Goal: Navigation & Orientation: Find specific page/section

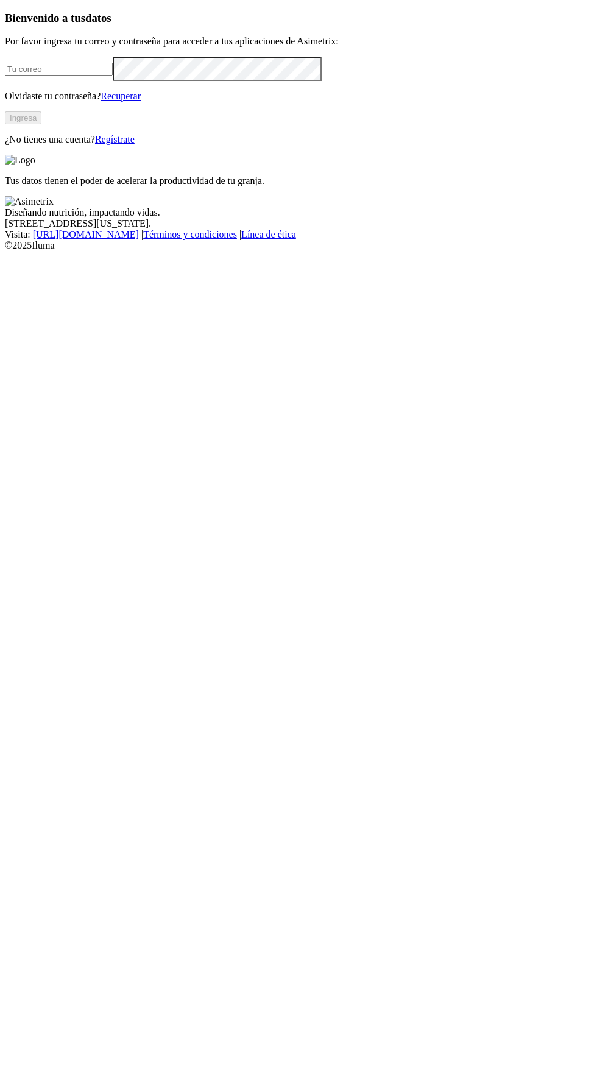
click at [113, 76] on input "email" at bounding box center [59, 69] width 108 height 13
type input "[EMAIL_ADDRESS][PERSON_NAME][DOMAIN_NAME]"
click input "submit" at bounding box center [0, 0] width 0 height 0
